Goal: Task Accomplishment & Management: Use online tool/utility

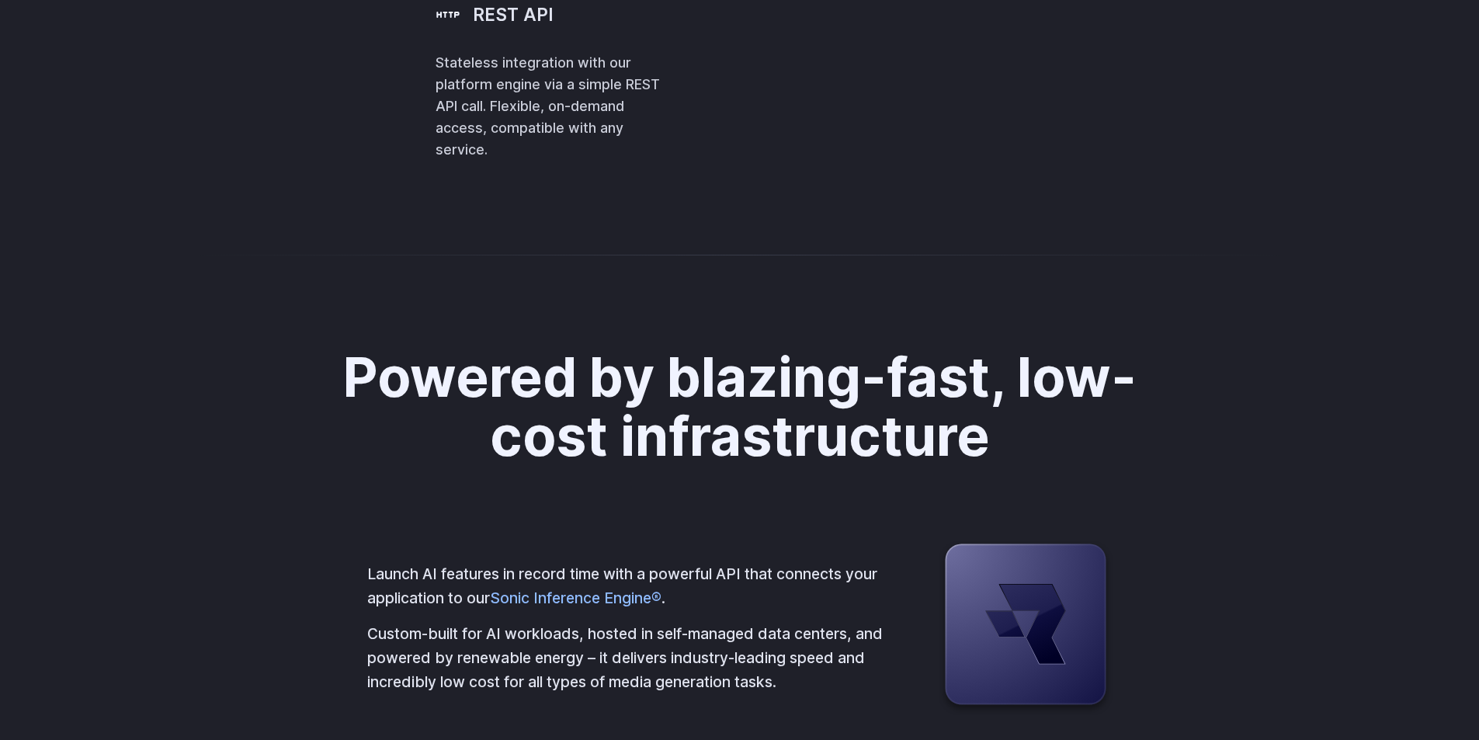
drag, startPoint x: 789, startPoint y: 274, endPoint x: 1120, endPoint y: 456, distance: 377.2
click at [0, 0] on code "runware = Runware (api_key = RUNWARE_API_KEY) await runware . connect () reques…" at bounding box center [0, 0] width 0 height 0
copy code "runware = Runware (api_key = RUNWARE_API_KEY) await runware . connect () reques…"
drag, startPoint x: 745, startPoint y: 619, endPoint x: 745, endPoint y: 716, distance: 97.0
click at [745, 618] on div "Powered by blazing-fast, low-cost infrastructure Launch AI features in record t…" at bounding box center [739, 632] width 1479 height 718
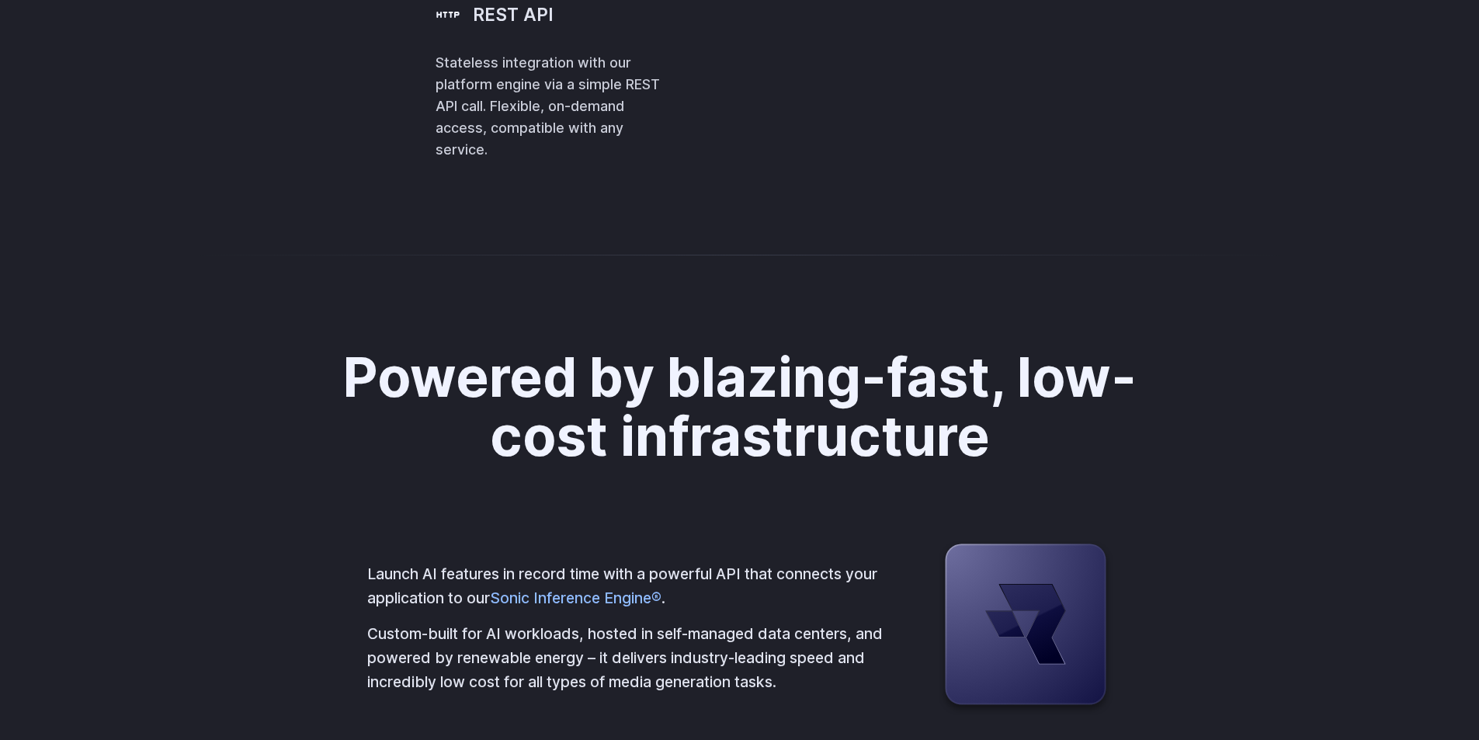
click at [0, 0] on span "runware" at bounding box center [0, 0] width 0 height 0
click at [0, 0] on span "runware = Runware (api_key = RUNWARE_API_KEY)" at bounding box center [0, 0] width 0 height 0
click at [0, 0] on span "runware" at bounding box center [0, 0] width 0 height 0
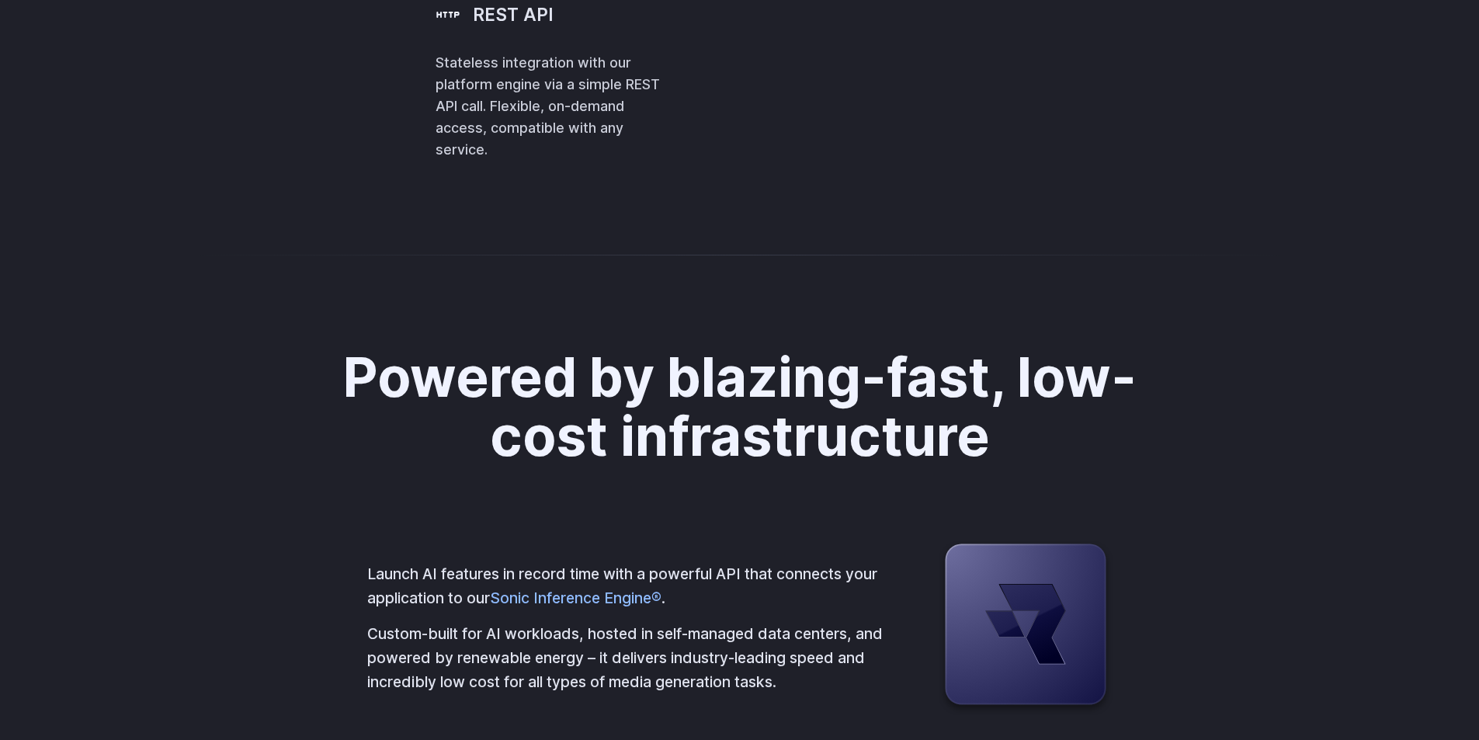
click at [0, 0] on span "runware" at bounding box center [0, 0] width 0 height 0
copy span "runware"
click at [0, 0] on span "1024" at bounding box center [0, 0] width 0 height 0
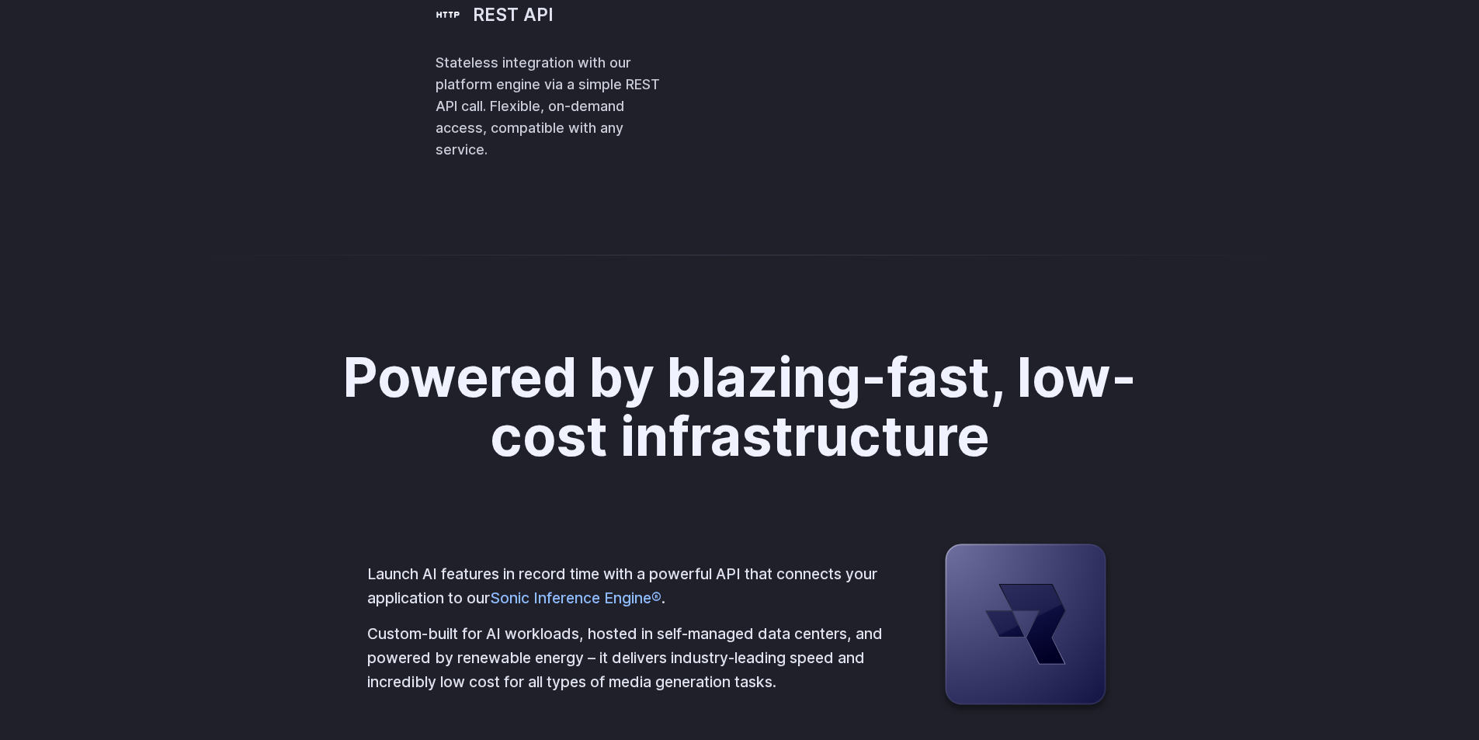
copy span "1024"
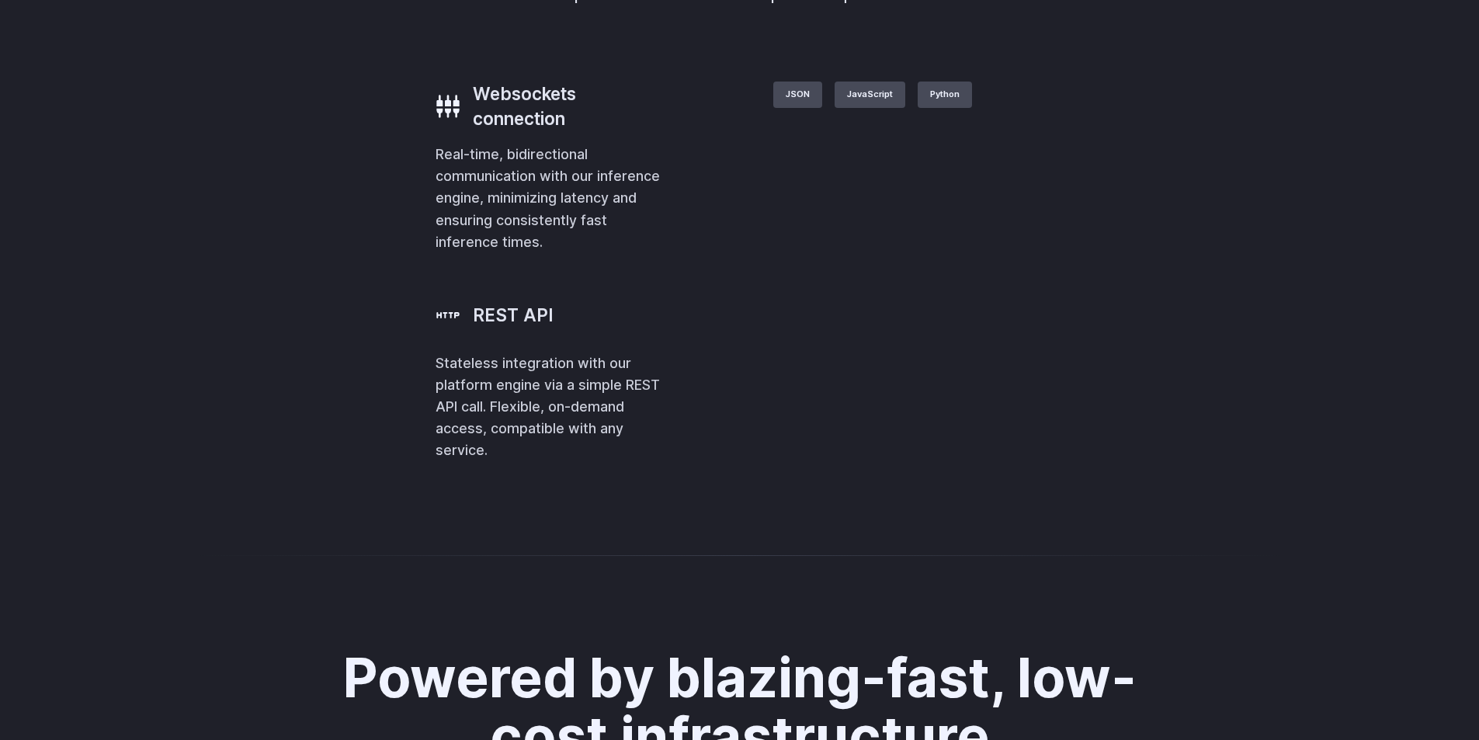
scroll to position [3881, 0]
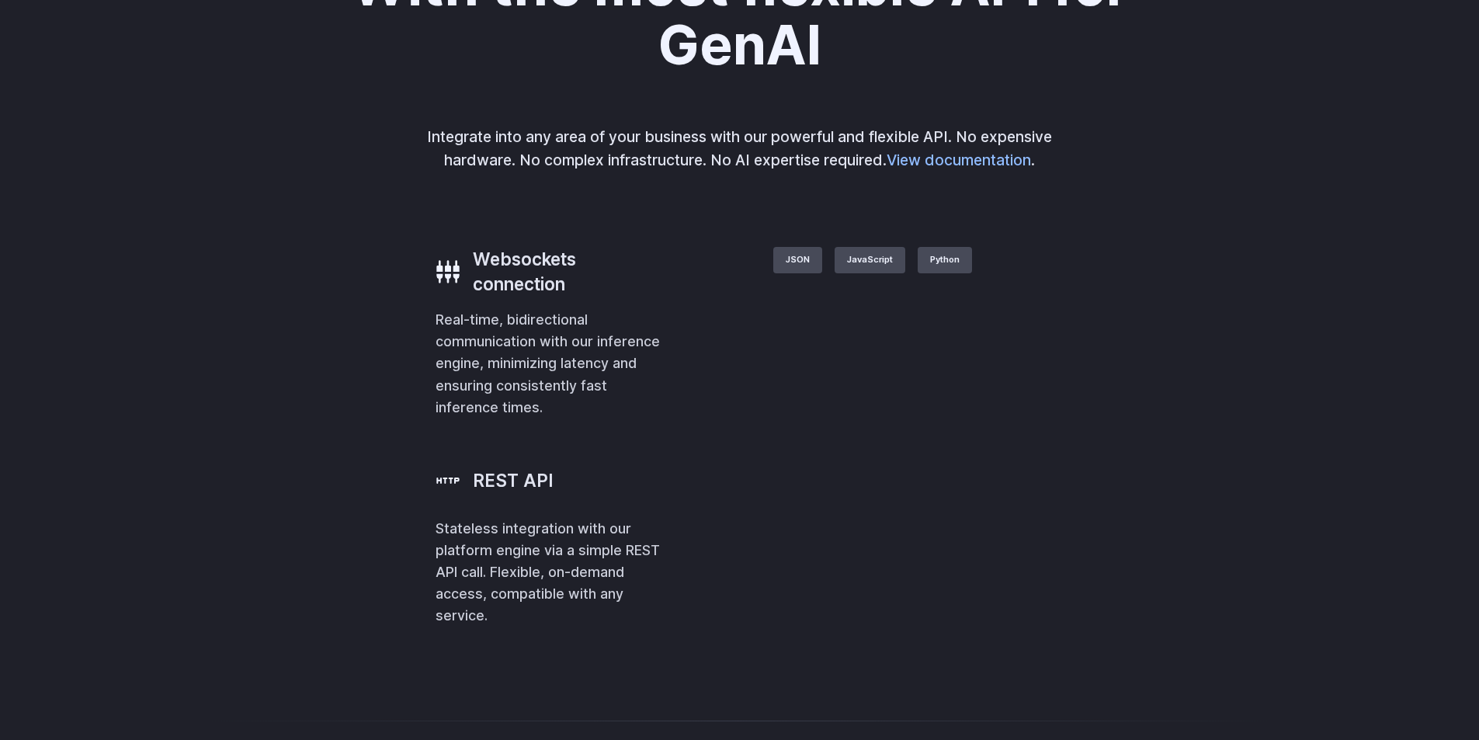
scroll to position [3803, 0]
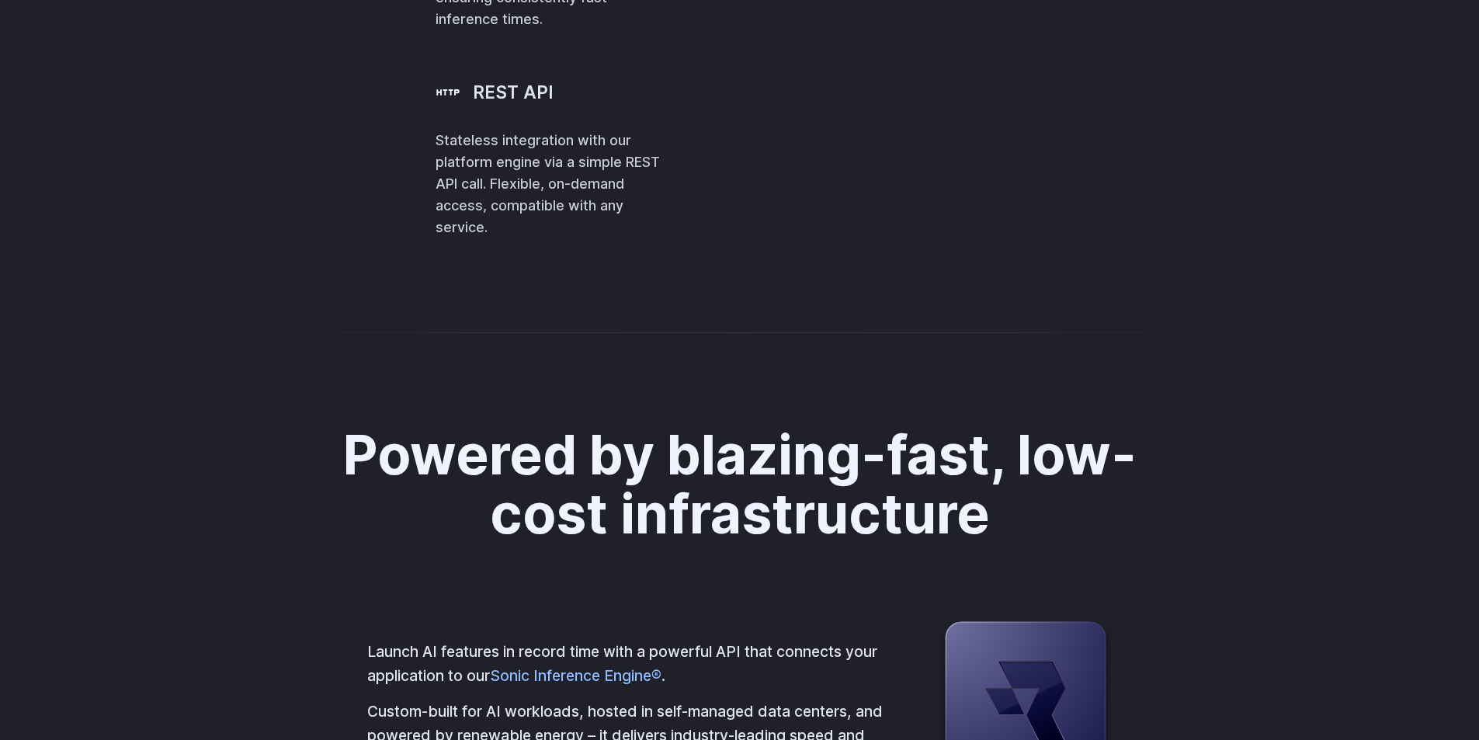
click at [0, 0] on span "1024" at bounding box center [0, 0] width 0 height 0
copy span "1024"
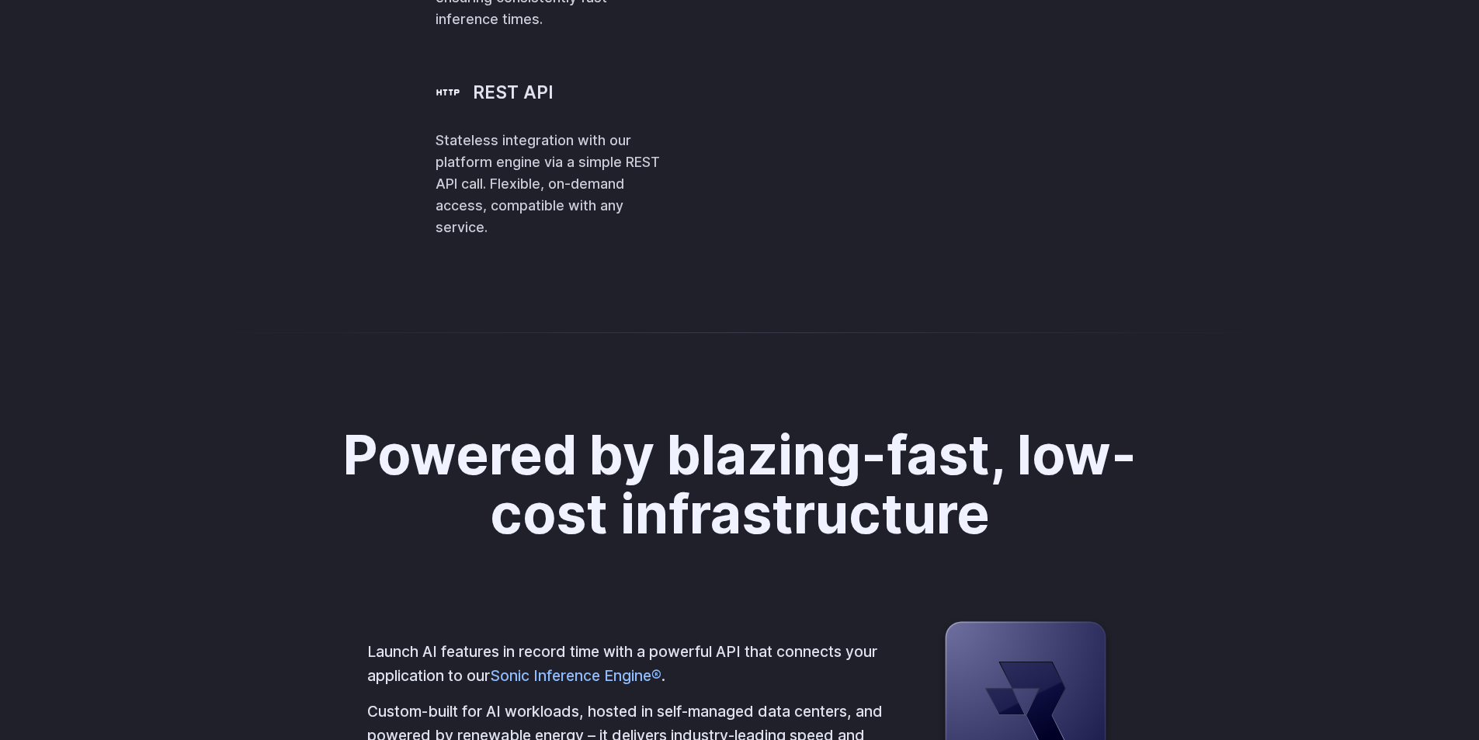
drag, startPoint x: 683, startPoint y: 478, endPoint x: 811, endPoint y: 483, distance: 128.2
click at [0, 0] on span "numberResults = 4 ," at bounding box center [0, 0] width 0 height 0
copy span "numberResults = 4 ,"
